Goal: Transaction & Acquisition: Purchase product/service

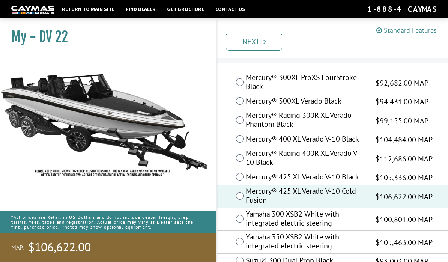
scroll to position [17, 0]
click at [238, 44] on link "Next" at bounding box center [254, 42] width 56 height 18
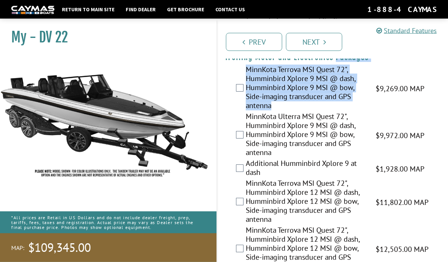
scroll to position [210, 0]
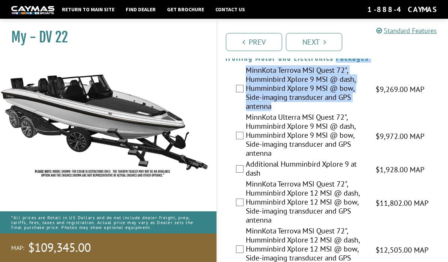
click at [226, 179] on div "MinnKota Terrova MSI Quest 72", Humminbird Xplore 12 MSI @ dash, Humminbird Xpl…" at bounding box center [332, 202] width 231 height 47
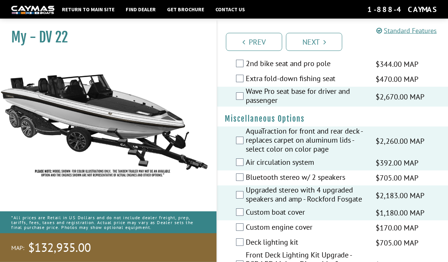
scroll to position [970, 0]
click at [246, 227] on label "Custom engine cover" at bounding box center [306, 228] width 120 height 11
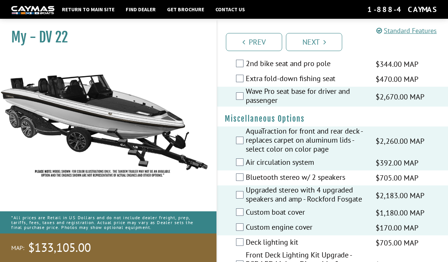
click at [246, 225] on label "Custom engine cover" at bounding box center [306, 228] width 120 height 11
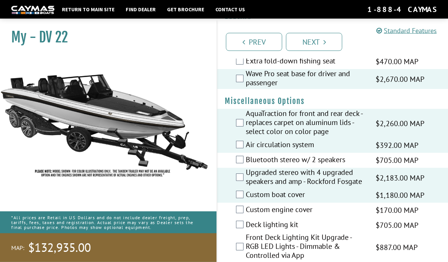
scroll to position [991, 0]
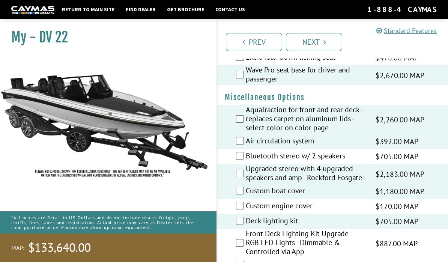
click at [247, 242] on label "Front Deck Lighting Kit Upgrade - RGB LED Lights - Dimmable & Controlled via App" at bounding box center [306, 243] width 120 height 29
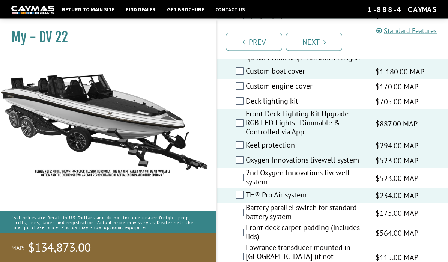
scroll to position [1111, 0]
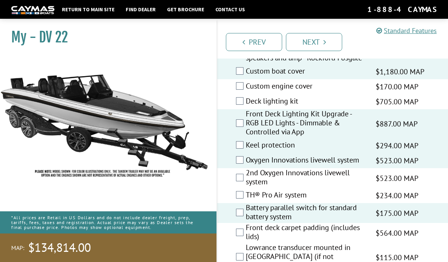
click at [248, 232] on label "Front deck carpet padding (includes lids)" at bounding box center [306, 233] width 120 height 20
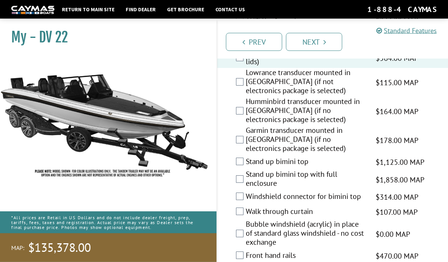
scroll to position [1286, 0]
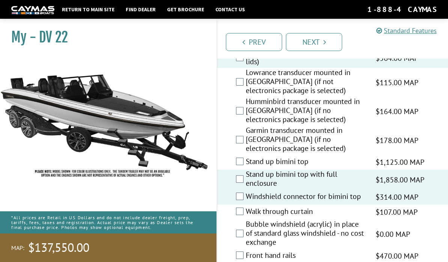
click at [247, 207] on label "Walk through curtain" at bounding box center [306, 212] width 120 height 11
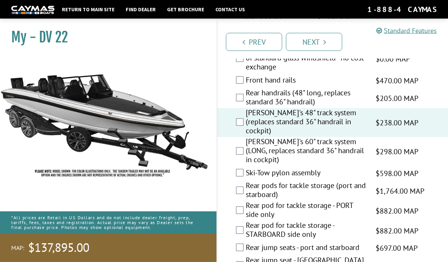
scroll to position [1461, 0]
click at [218, 181] on div "Rear pods for tackle storage (port and starboard) $1,764.00 MAP $2,083.00 MSRP" at bounding box center [332, 191] width 231 height 20
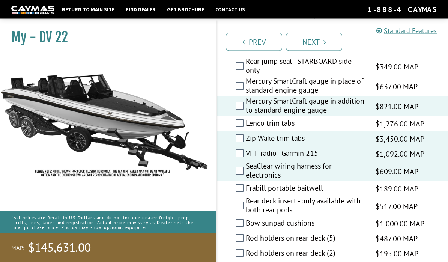
scroll to position [1680, 0]
click at [247, 196] on label "Rear deck insert - only available with both rear pods" at bounding box center [306, 206] width 120 height 20
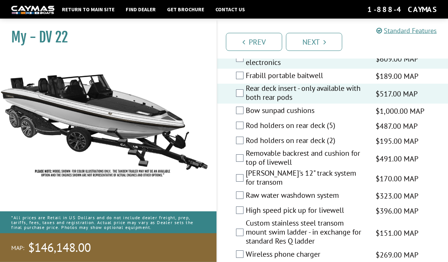
scroll to position [1794, 0]
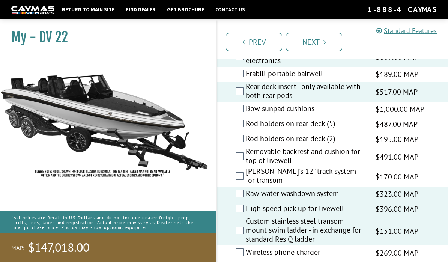
click at [247, 248] on label "Wireless phone charger" at bounding box center [306, 253] width 120 height 11
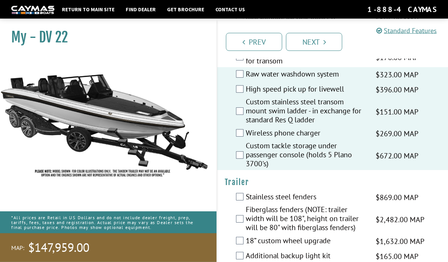
scroll to position [1914, 0]
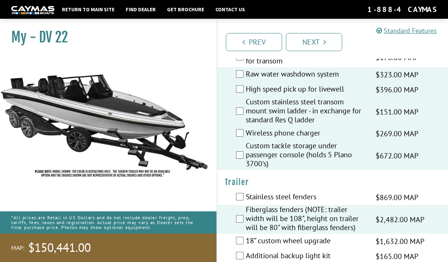
click at [246, 236] on label "18” custom wheel upgrade" at bounding box center [306, 241] width 120 height 11
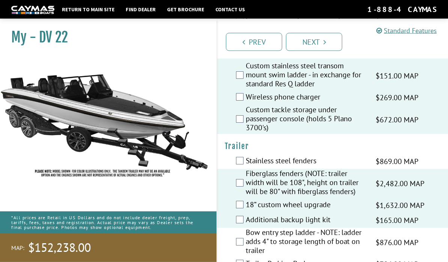
scroll to position [1958, 0]
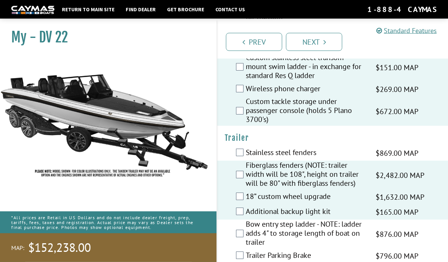
click at [246, 220] on label "Bow entry step ladder - NOTE: ladder adds 4" to storage length of boat on trail…" at bounding box center [306, 234] width 120 height 29
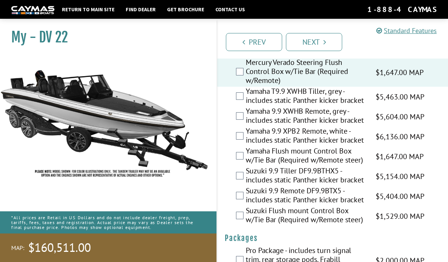
scroll to position [2309, 0]
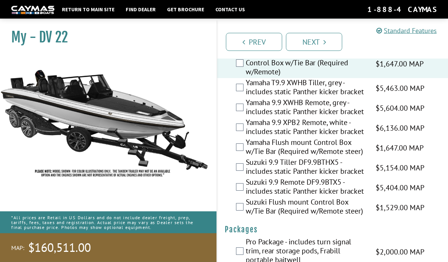
click at [323, 50] on link "Next" at bounding box center [314, 42] width 56 height 18
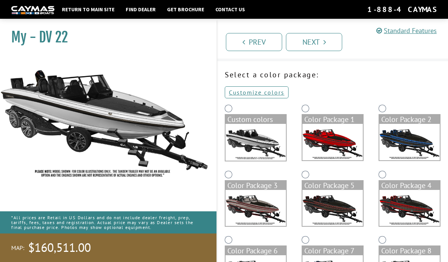
scroll to position [18, 0]
click at [271, 96] on link "Customize colors" at bounding box center [257, 93] width 64 height 12
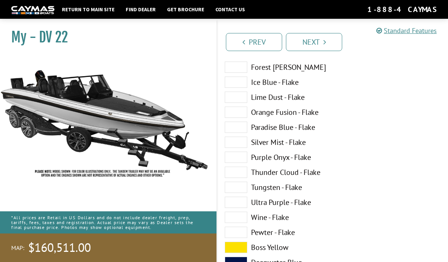
scroll to position [183, 0]
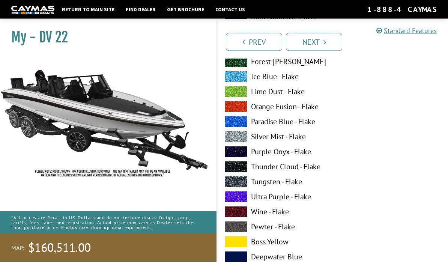
click at [244, 260] on span at bounding box center [236, 256] width 23 height 11
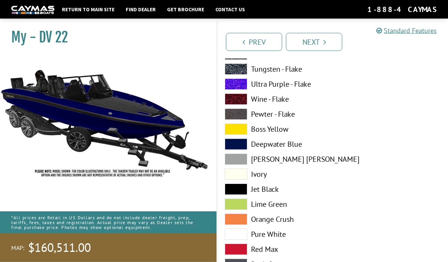
scroll to position [296, 0]
click at [246, 207] on span at bounding box center [236, 204] width 23 height 11
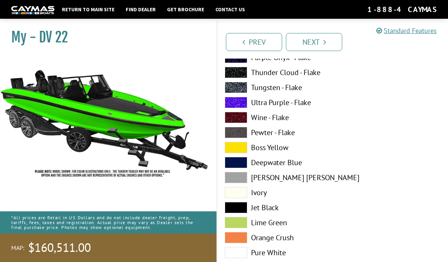
scroll to position [276, 0]
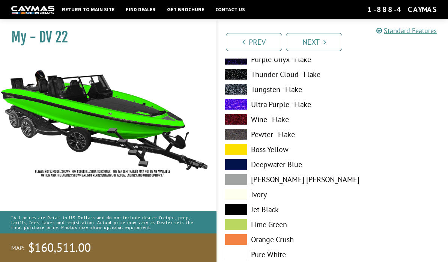
click at [243, 182] on span at bounding box center [236, 179] width 23 height 11
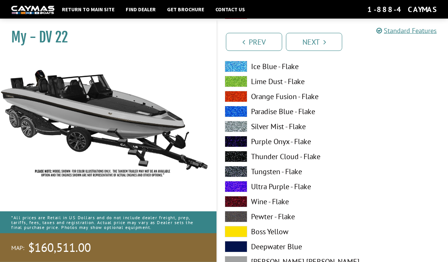
scroll to position [193, 0]
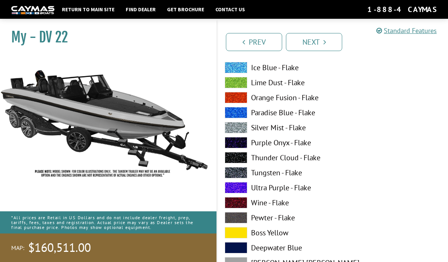
click at [242, 176] on span at bounding box center [236, 172] width 23 height 11
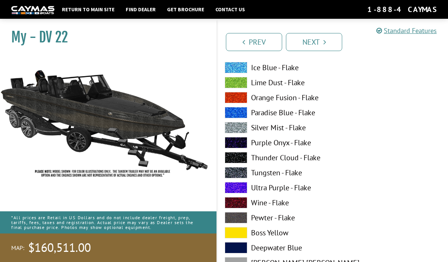
click at [245, 160] on span at bounding box center [236, 157] width 23 height 11
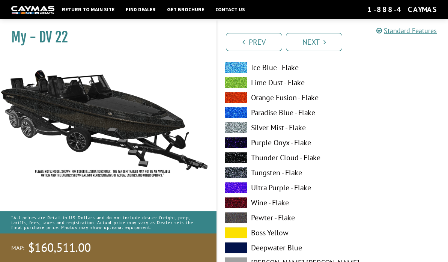
click at [244, 129] on span at bounding box center [236, 127] width 23 height 11
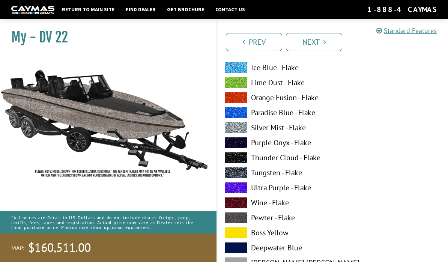
click at [275, 113] on label "Paradise Blue - Flake" at bounding box center [275, 112] width 101 height 11
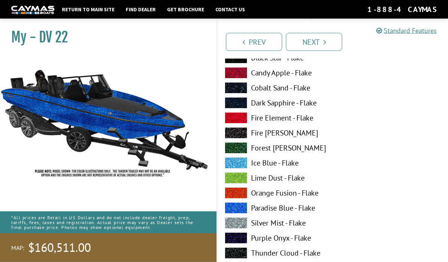
click at [282, 103] on label "Dark Sapphire - Flake" at bounding box center [275, 103] width 101 height 11
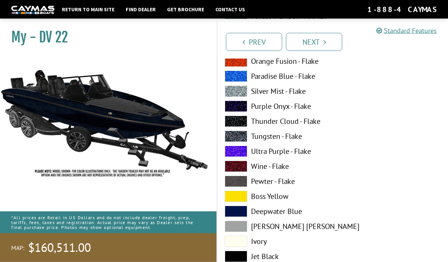
scroll to position [229, 0]
click at [289, 212] on label "Deepwater Blue" at bounding box center [275, 211] width 101 height 11
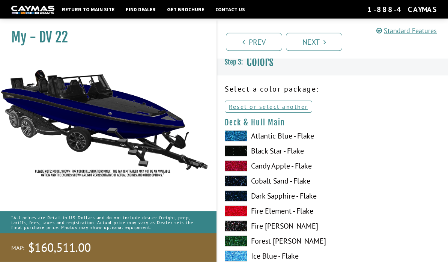
scroll to position [0, 0]
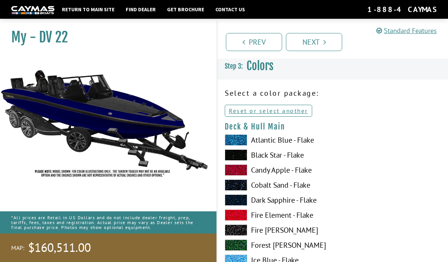
click at [266, 47] on link "Prev" at bounding box center [254, 42] width 56 height 18
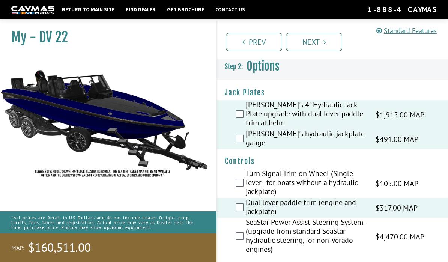
click at [322, 46] on link "Next" at bounding box center [314, 42] width 56 height 18
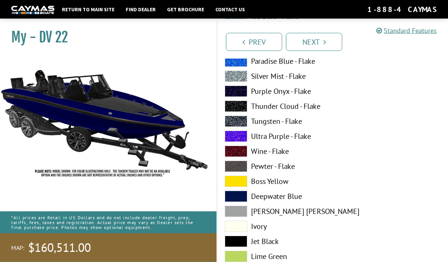
scroll to position [263, 0]
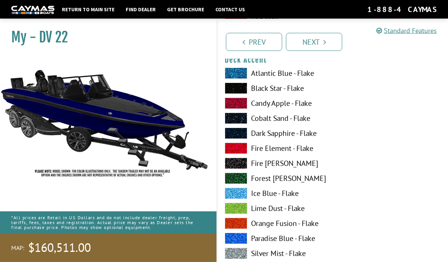
click at [238, 147] on span at bounding box center [236, 148] width 23 height 11
click at [245, 255] on span at bounding box center [236, 253] width 23 height 11
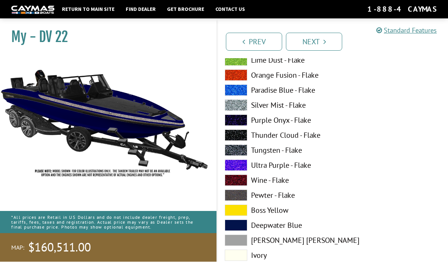
click at [269, 111] on label "Silver Mist - Flake" at bounding box center [275, 105] width 101 height 11
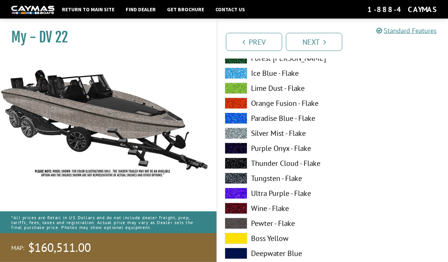
scroll to position [648, 0]
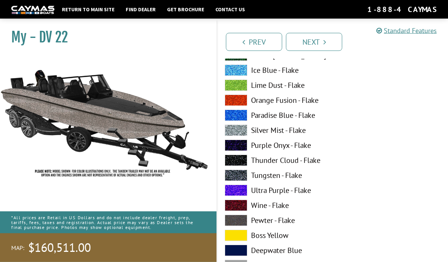
click at [242, 254] on span at bounding box center [236, 250] width 23 height 11
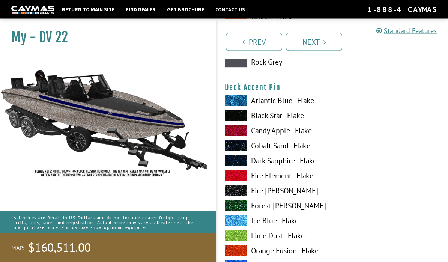
scroll to position [957, 0]
click at [244, 181] on span at bounding box center [236, 175] width 23 height 11
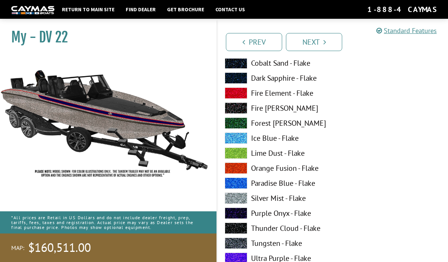
scroll to position [1044, 0]
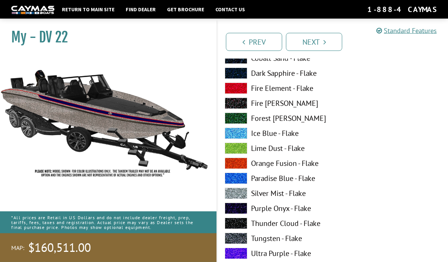
click at [318, 42] on link "Next" at bounding box center [314, 42] width 56 height 18
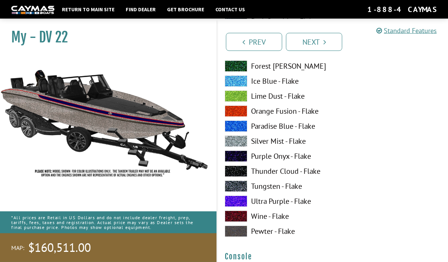
scroll to position [1288, 0]
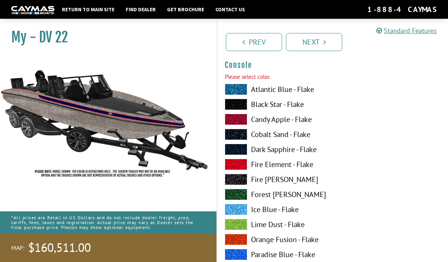
click at [320, 45] on link "Next" at bounding box center [314, 42] width 56 height 18
click at [242, 181] on span at bounding box center [236, 179] width 23 height 11
click at [240, 152] on span at bounding box center [236, 149] width 23 height 11
click at [324, 45] on icon "Pagination" at bounding box center [324, 42] width 3 height 8
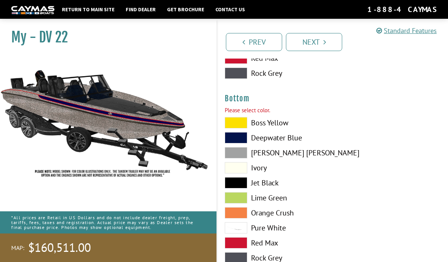
scroll to position [1748, 0]
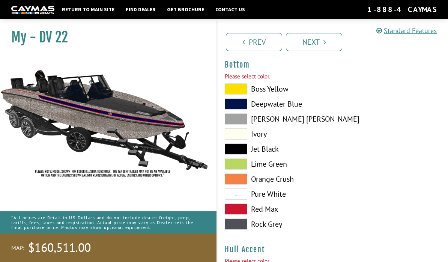
click at [322, 47] on link "Next" at bounding box center [314, 42] width 56 height 18
click at [250, 176] on label "Orange Crush" at bounding box center [275, 178] width 101 height 11
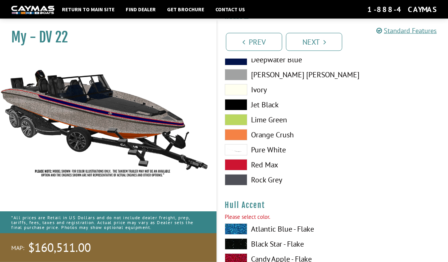
click at [242, 250] on span at bounding box center [236, 244] width 23 height 11
click at [245, 260] on span at bounding box center [236, 258] width 23 height 11
click at [319, 47] on link "Next" at bounding box center [314, 42] width 56 height 18
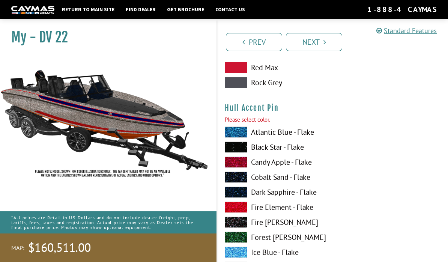
scroll to position [2381, 0]
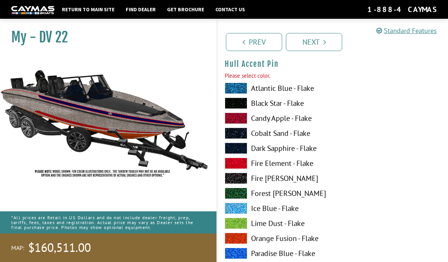
click at [242, 138] on span at bounding box center [236, 133] width 23 height 11
click at [326, 47] on link "Next" at bounding box center [314, 42] width 56 height 18
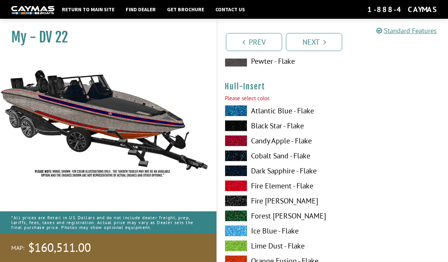
scroll to position [2690, 0]
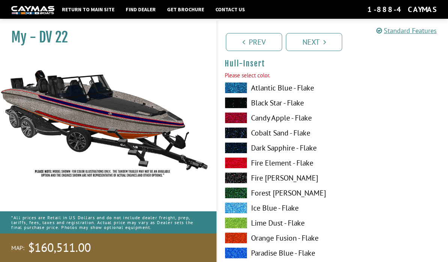
click at [242, 207] on span at bounding box center [236, 207] width 23 height 11
click at [328, 47] on link "Next" at bounding box center [314, 42] width 56 height 18
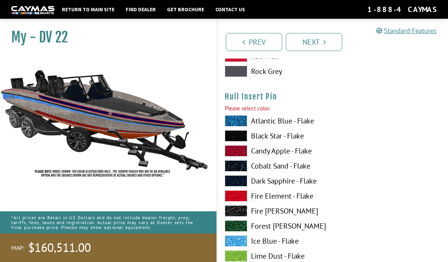
scroll to position [3150, 0]
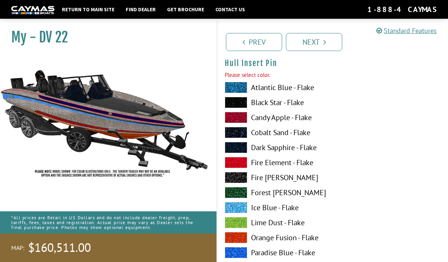
click at [245, 198] on span at bounding box center [236, 192] width 23 height 11
click at [330, 44] on link "Next" at bounding box center [314, 42] width 56 height 18
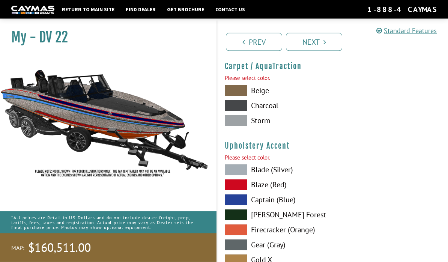
scroll to position [3459, 0]
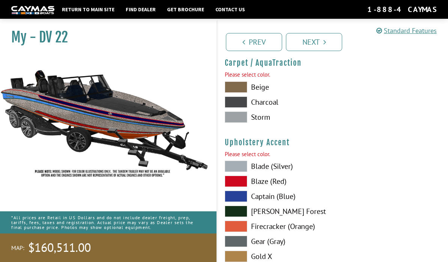
click at [241, 202] on span at bounding box center [236, 196] width 23 height 11
click at [325, 48] on link "Next" at bounding box center [314, 42] width 56 height 18
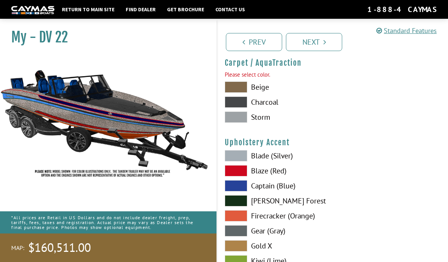
click at [320, 43] on link "Next" at bounding box center [314, 42] width 56 height 18
click at [246, 201] on span at bounding box center [236, 200] width 23 height 11
click at [324, 42] on icon "Pagination" at bounding box center [324, 42] width 3 height 8
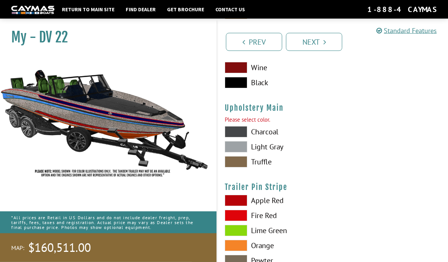
scroll to position [3759, 0]
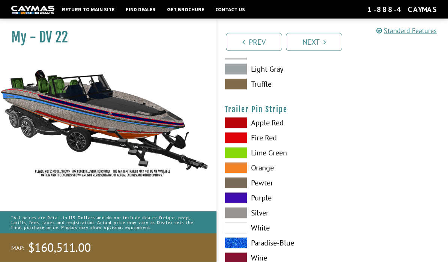
click at [247, 230] on span at bounding box center [236, 228] width 23 height 11
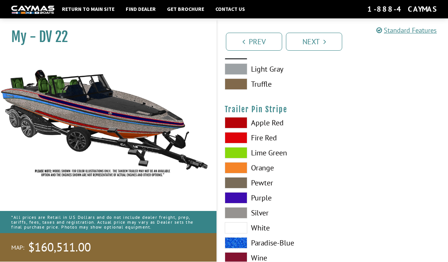
click at [314, 42] on link "Next" at bounding box center [314, 42] width 56 height 18
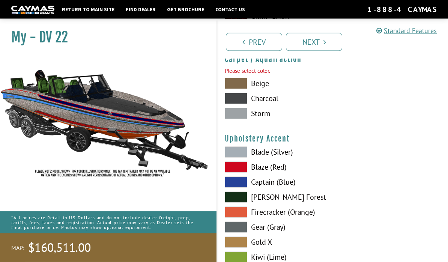
scroll to position [3459, 0]
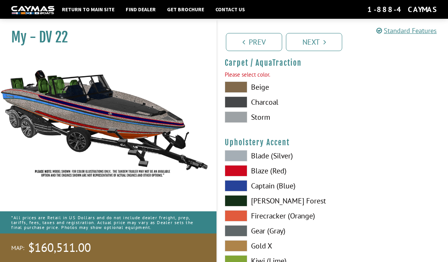
click at [245, 108] on span at bounding box center [236, 101] width 23 height 11
click at [322, 47] on link "Next" at bounding box center [314, 42] width 56 height 18
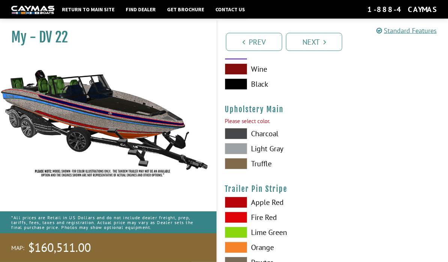
scroll to position [3717, 0]
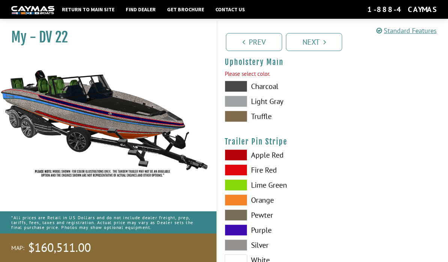
click at [247, 106] on span at bounding box center [236, 101] width 23 height 11
click at [318, 45] on link "Next" at bounding box center [314, 42] width 56 height 18
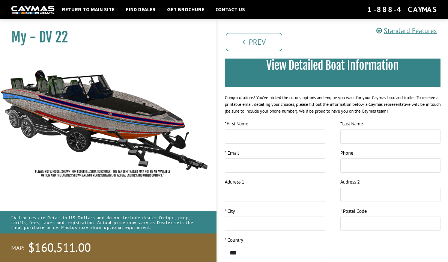
scroll to position [0, 0]
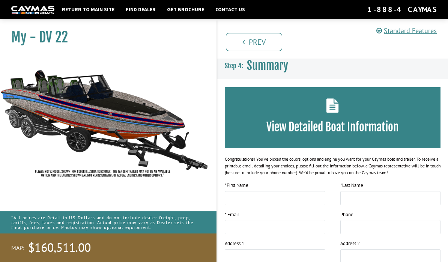
click at [366, 128] on h3 "View Detailed Boat Information" at bounding box center [332, 127] width 193 height 14
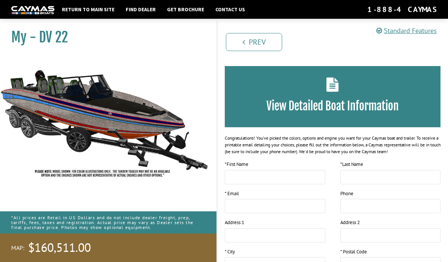
scroll to position [124, 0]
